Goal: Book appointment/travel/reservation

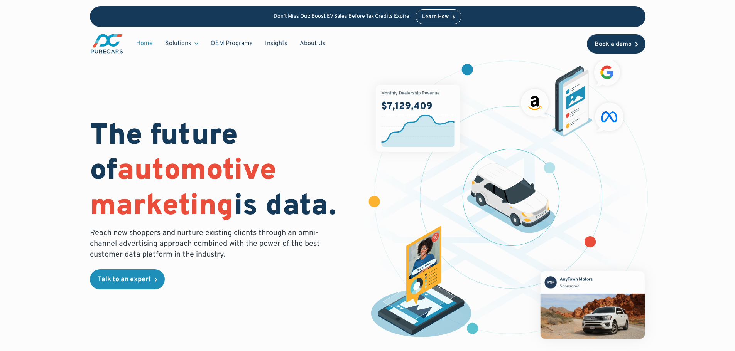
drag, startPoint x: 620, startPoint y: 49, endPoint x: 607, endPoint y: 49, distance: 13.5
click at [620, 49] on link "Book a demo" at bounding box center [616, 43] width 59 height 19
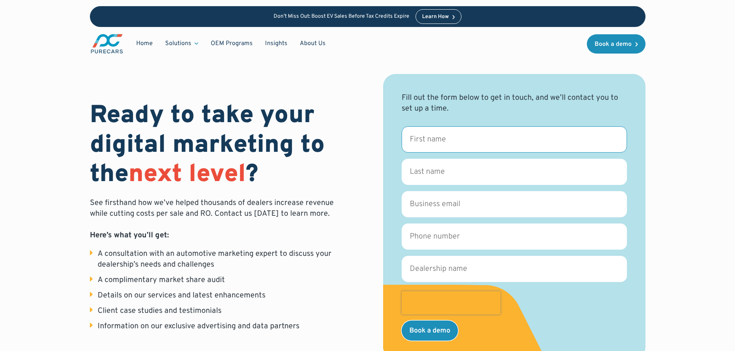
click at [491, 136] on input "First name *" at bounding box center [513, 139] width 225 height 26
type input "mdnuralo"
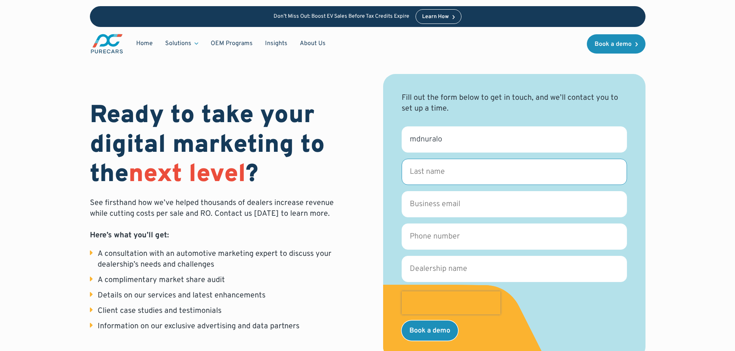
type input "nislam"
type input "[EMAIL_ADDRESS][DOMAIN_NAME]"
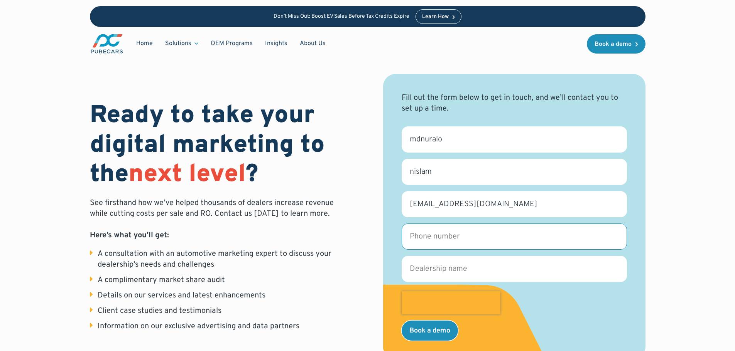
click at [448, 234] on input "Phone number *" at bounding box center [513, 237] width 225 height 26
type input "02652541487"
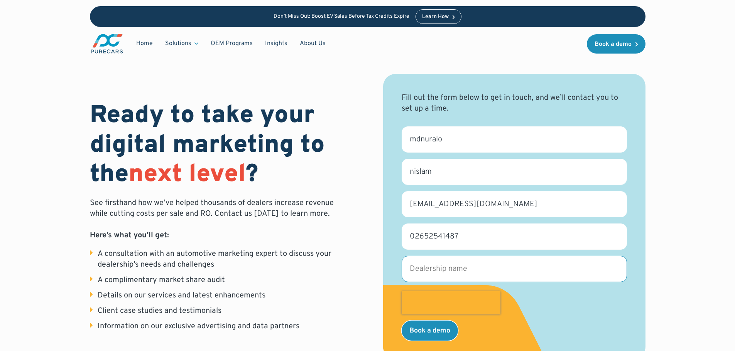
type input "ccgm"
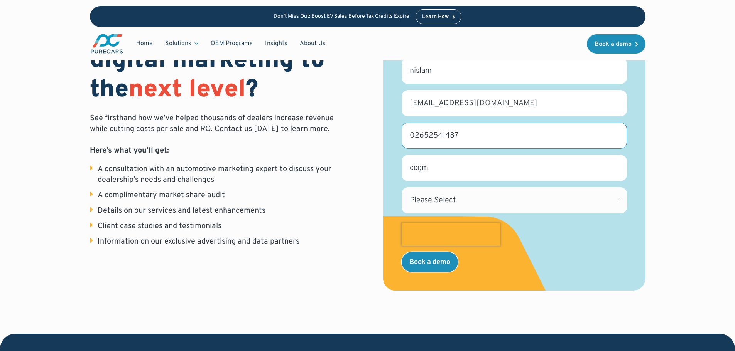
scroll to position [116, 0]
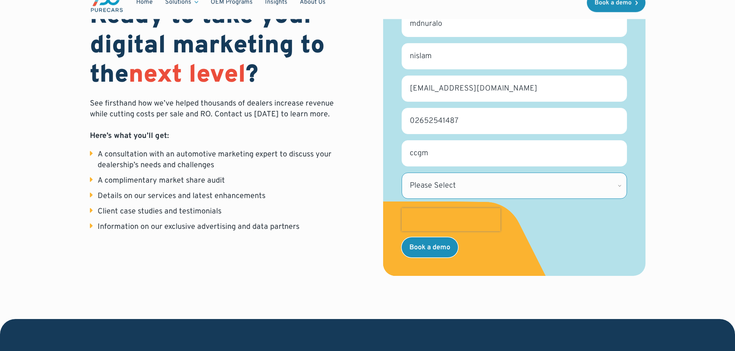
click at [439, 185] on select "Please Select Alabama Alaska Alberta Arizona Arkansas British Columbia Californ…" at bounding box center [513, 186] width 225 height 26
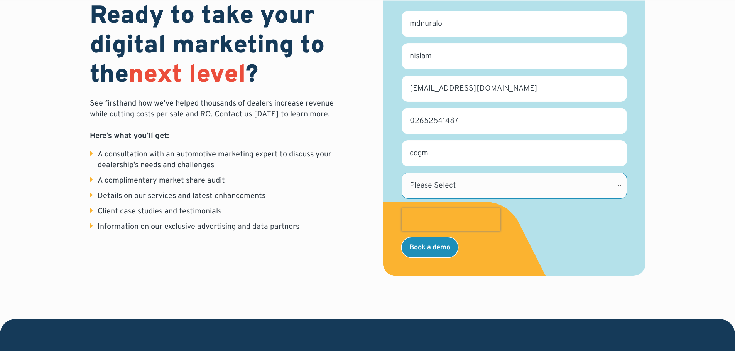
click at [449, 182] on select "Please Select Alabama Alaska Alberta Arizona Arkansas British Columbia Californ…" at bounding box center [513, 186] width 225 height 26
select select "WV"
click at [401, 173] on select "Please Select Alabama Alaska Alberta Arizona Arkansas British Columbia Californ…" at bounding box center [513, 186] width 225 height 26
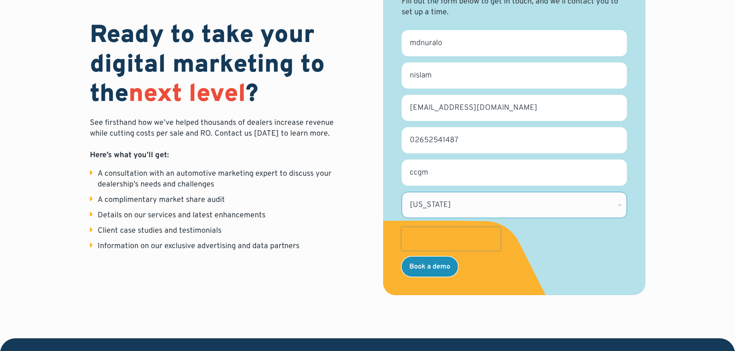
scroll to position [0, 0]
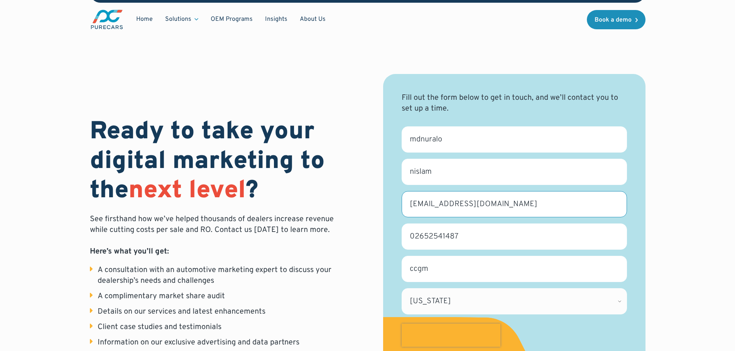
click at [449, 212] on input "mdnuralonislam599@gmail.com" at bounding box center [513, 204] width 225 height 26
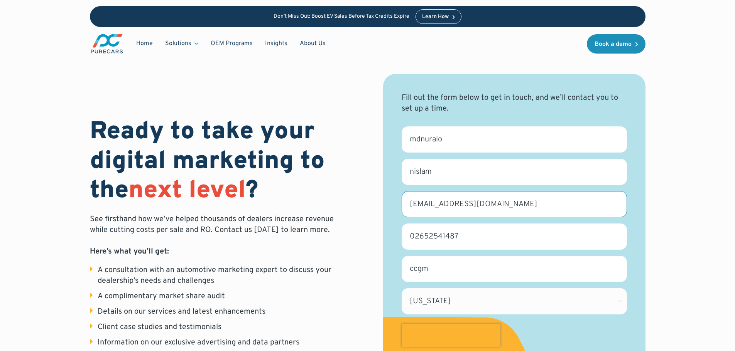
paste input "ikuakata518"
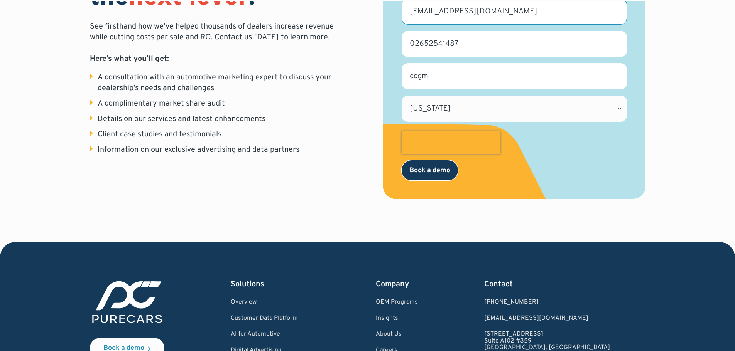
type input "mdnuralikuakata518@gmail.com"
click at [433, 173] on input "Book a demo" at bounding box center [429, 170] width 56 height 20
